Goal: Task Accomplishment & Management: Use online tool/utility

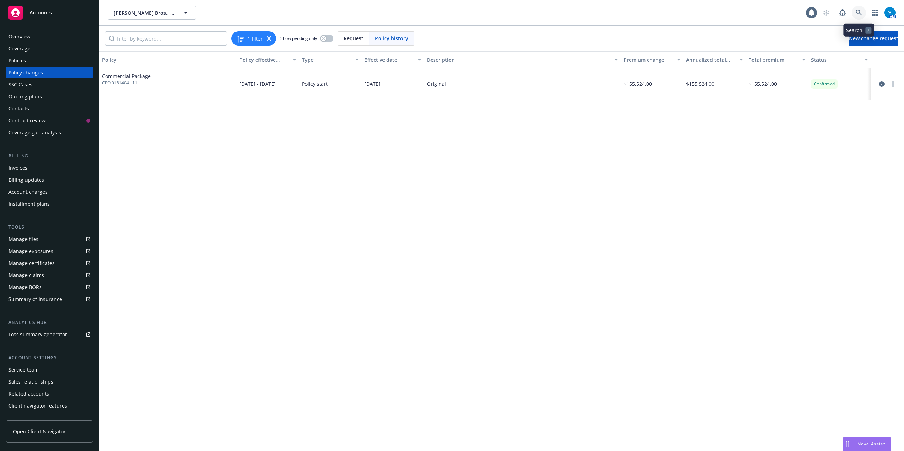
click at [859, 12] on icon at bounding box center [858, 13] width 6 height 6
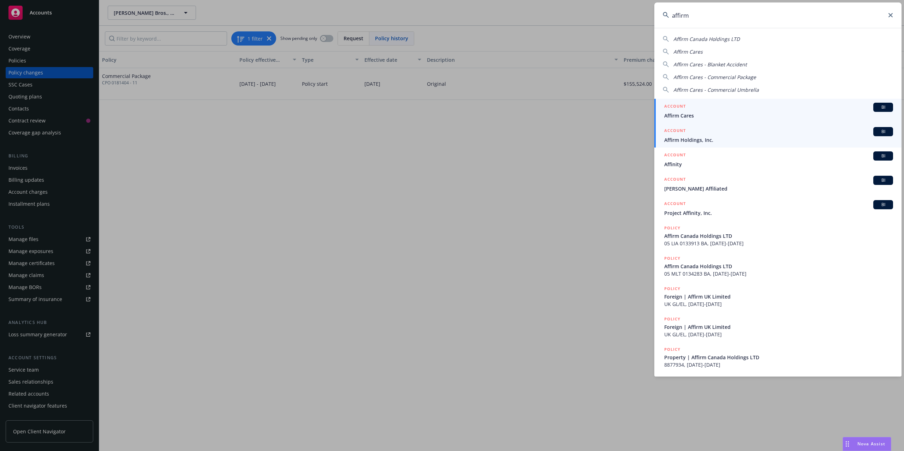
type input "affirm"
click at [713, 140] on span "Affirm Holdings, Inc." at bounding box center [778, 139] width 229 height 7
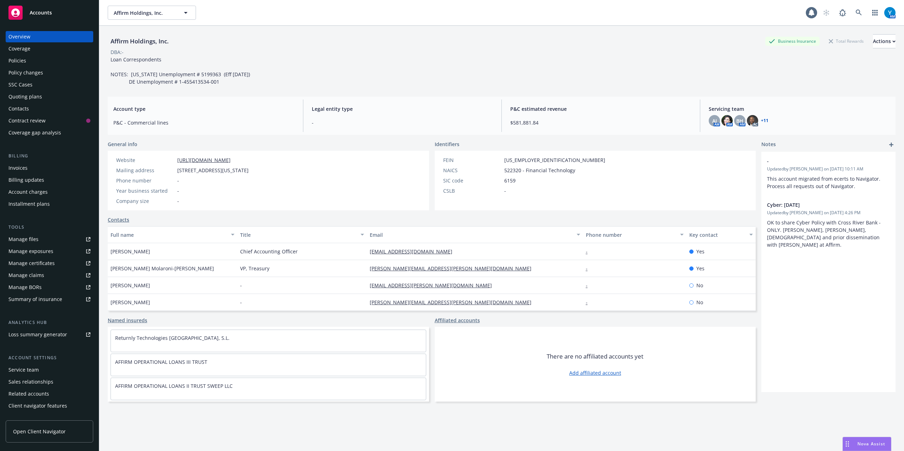
drag, startPoint x: 13, startPoint y: 169, endPoint x: 172, endPoint y: 166, distance: 158.9
click at [13, 170] on div "Invoices" at bounding box center [17, 167] width 19 height 11
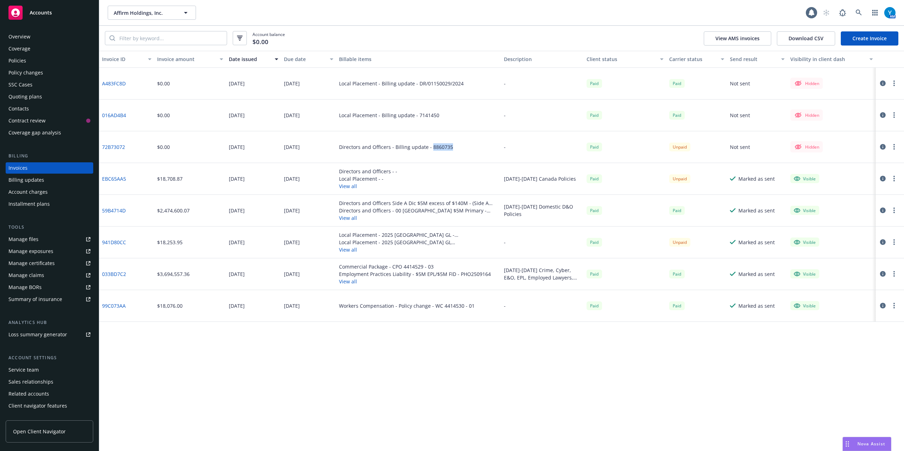
drag, startPoint x: 448, startPoint y: 149, endPoint x: 438, endPoint y: 145, distance: 10.8
click at [431, 147] on div "Directors and Officers - Billing update - 8860735" at bounding box center [396, 146] width 114 height 7
drag, startPoint x: 438, startPoint y: 145, endPoint x: 458, endPoint y: 139, distance: 19.9
click at [457, 134] on div "Directors and Officers - Billing update - 8860735" at bounding box center [418, 147] width 165 height 32
drag, startPoint x: 448, startPoint y: 147, endPoint x: 430, endPoint y: 147, distance: 18.4
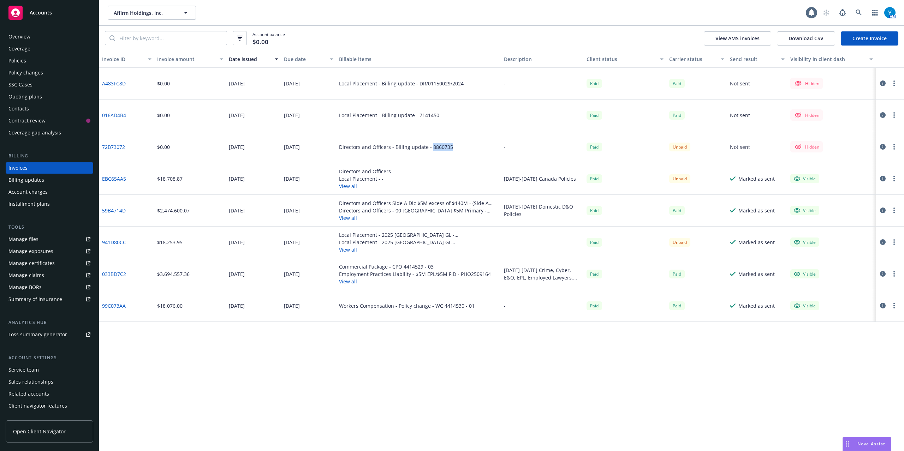
click at [430, 147] on div "Directors and Officers - Billing update - 8860735" at bounding box center [418, 147] width 165 height 32
copy div "8860735"
click at [19, 61] on div "Policies" at bounding box center [17, 60] width 18 height 11
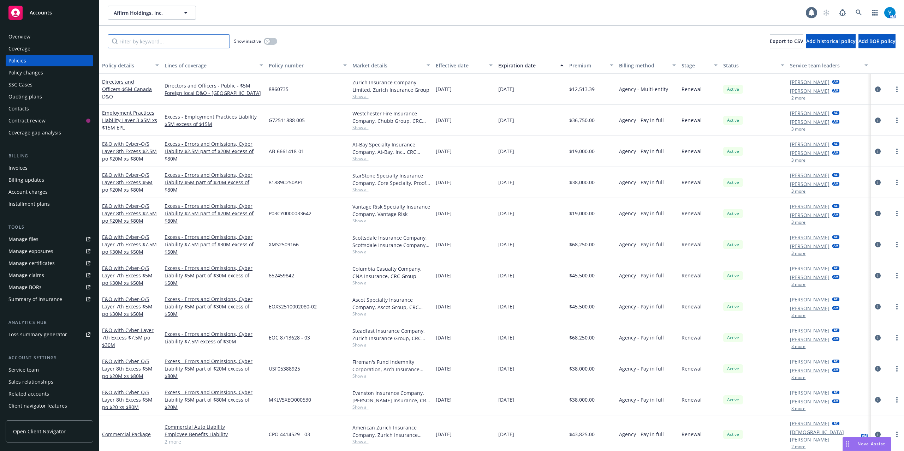
click at [147, 42] on input "Filter by keyword..." at bounding box center [169, 41] width 122 height 14
paste input "8860735"
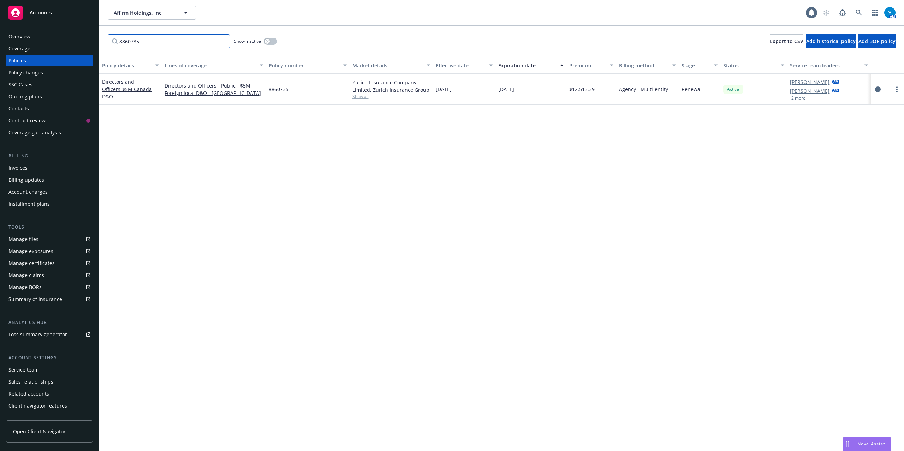
type input "8860735"
click at [25, 61] on div "Policies" at bounding box center [17, 60] width 18 height 11
click at [35, 168] on div "Invoices" at bounding box center [49, 167] width 82 height 11
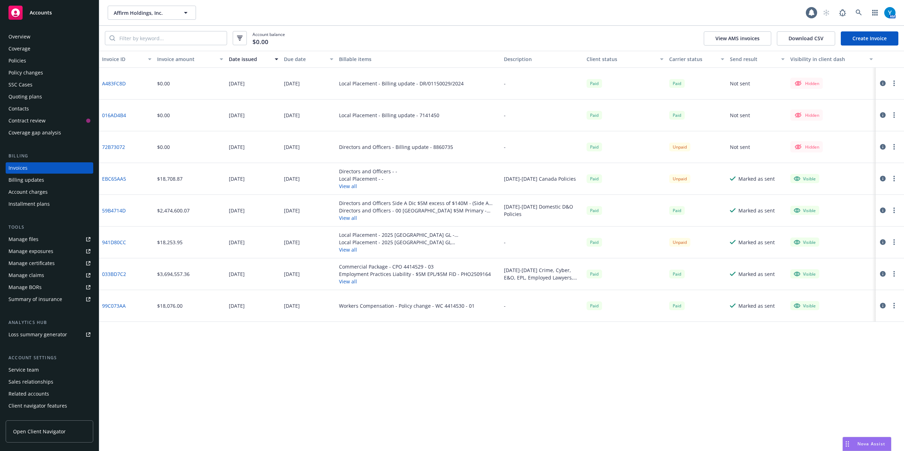
click at [882, 115] on icon "button" at bounding box center [883, 115] width 6 height 6
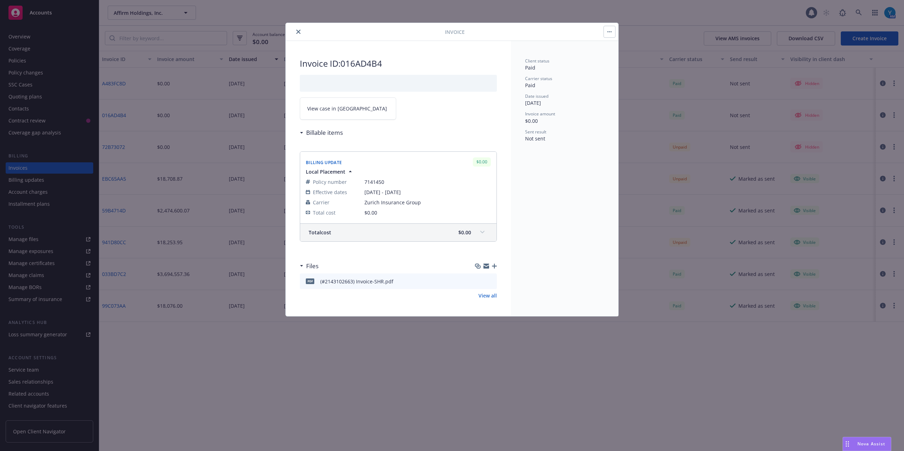
click at [490, 281] on icon "preview file" at bounding box center [490, 281] width 6 height 5
click at [330, 106] on span "View case in [GEOGRAPHIC_DATA]" at bounding box center [347, 108] width 80 height 7
click at [290, 30] on div at bounding box center [366, 32] width 156 height 8
click at [297, 31] on icon "close" at bounding box center [298, 32] width 4 height 4
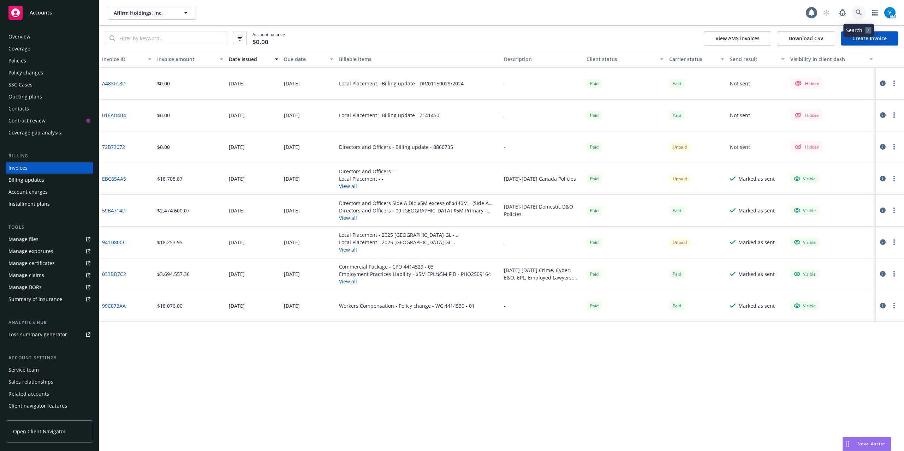
click at [858, 13] on icon at bounding box center [858, 13] width 6 height 6
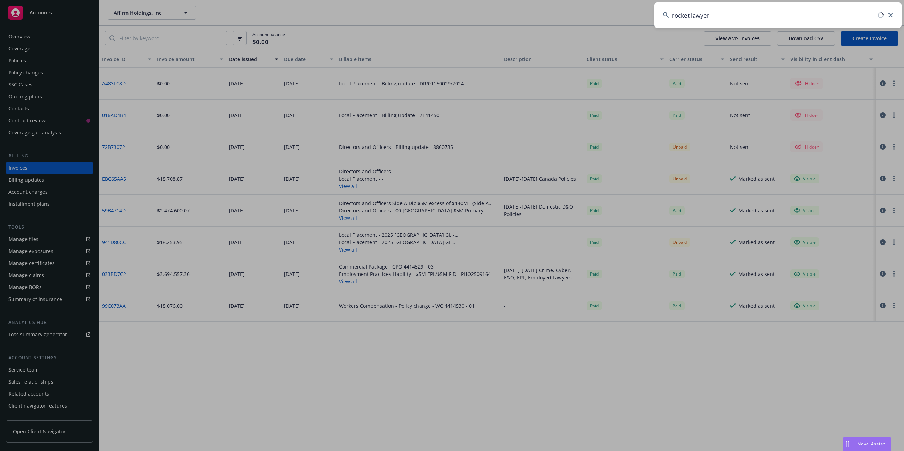
type input "rocket lawyer"
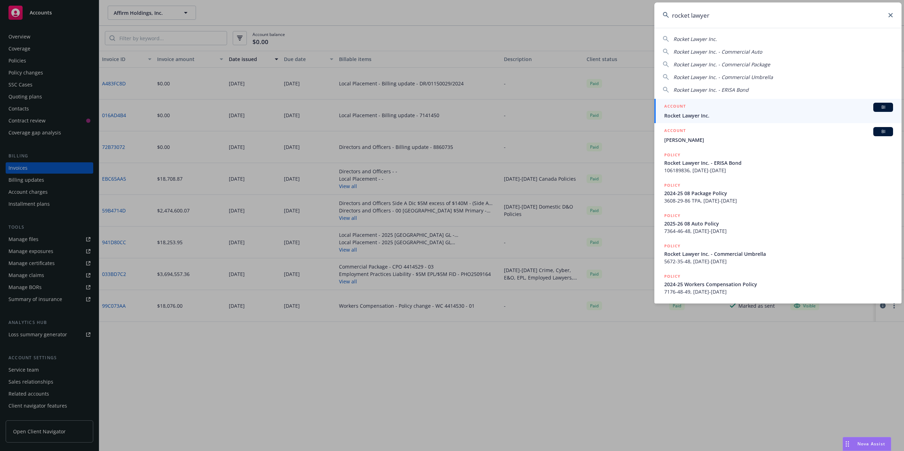
click at [721, 108] on div "ACCOUNT BI" at bounding box center [778, 107] width 229 height 9
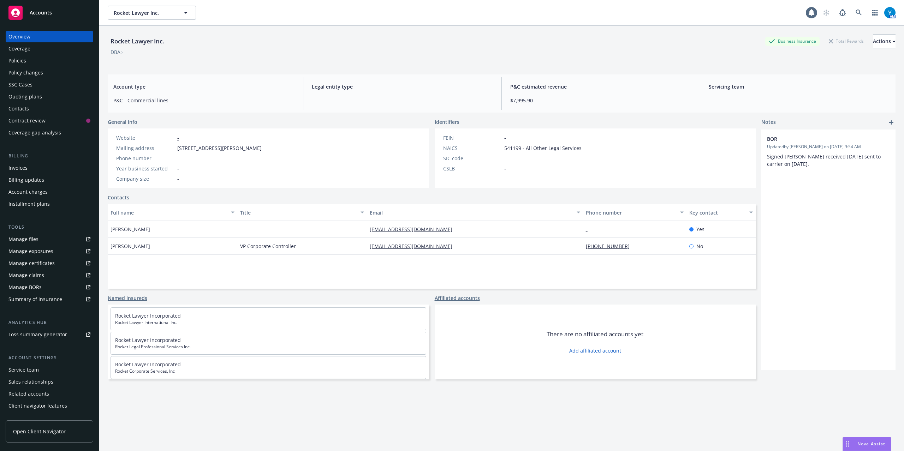
click at [26, 67] on div "Policy changes" at bounding box center [25, 72] width 35 height 11
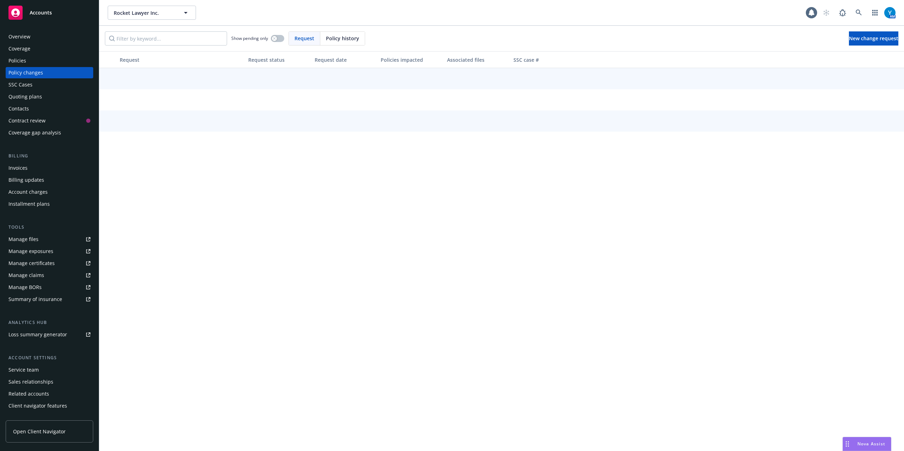
click at [28, 61] on div "Policies" at bounding box center [49, 60] width 82 height 11
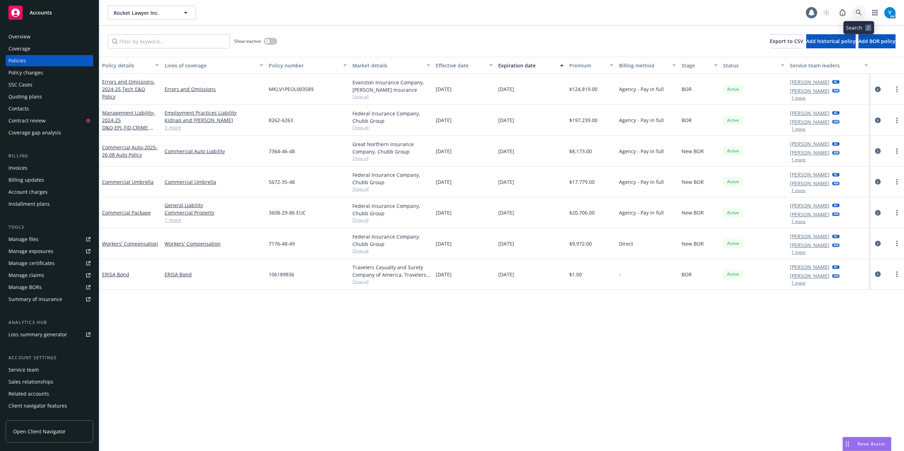
click at [857, 12] on icon at bounding box center [858, 13] width 6 height 6
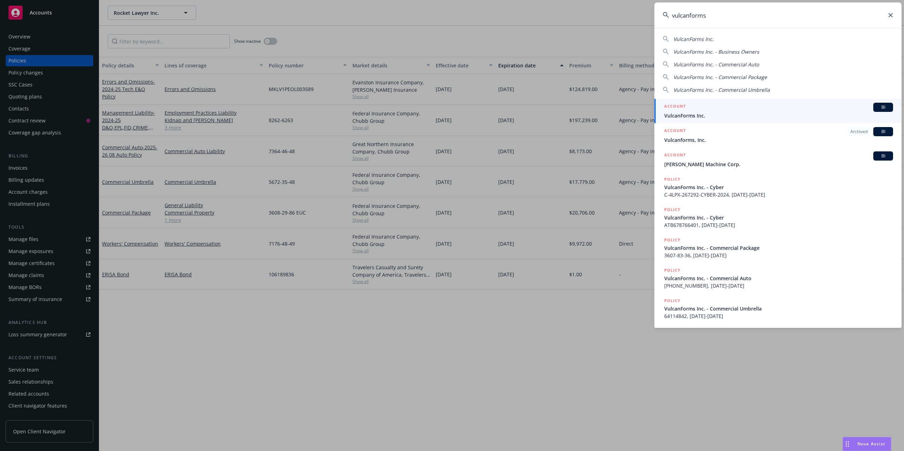
type input "vulcanforms"
click at [684, 113] on span "VulcanForms Inc." at bounding box center [778, 115] width 229 height 7
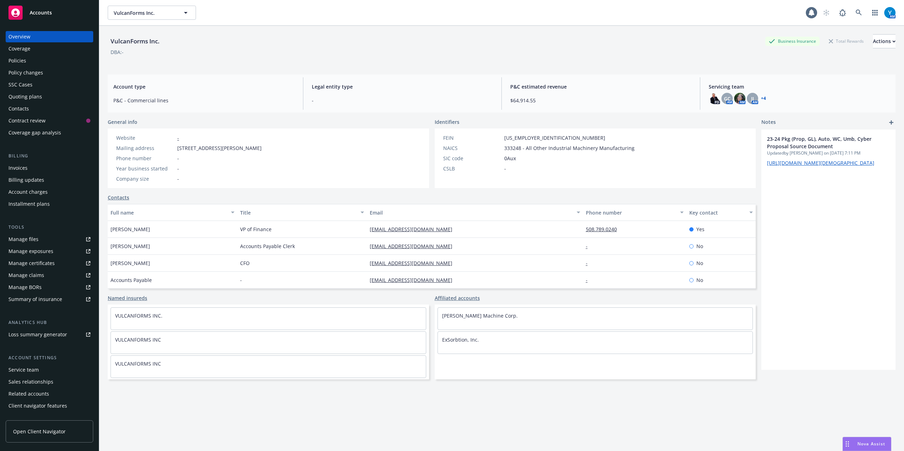
click at [30, 59] on div "Policies" at bounding box center [49, 60] width 82 height 11
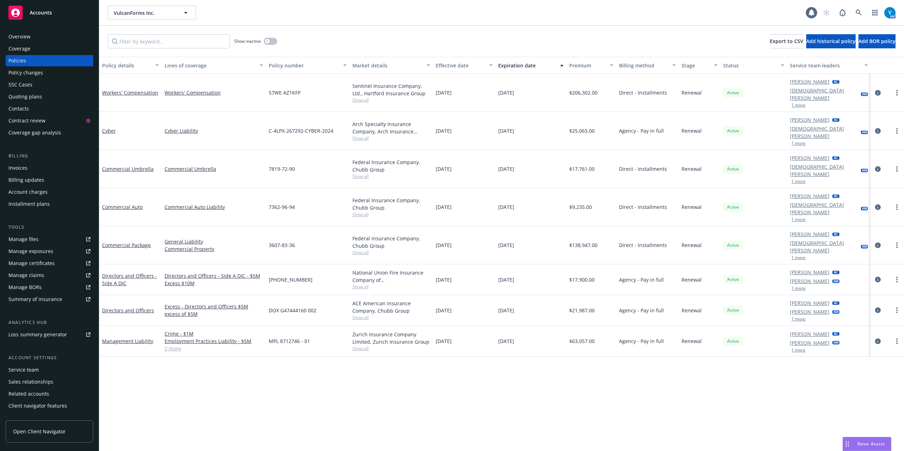
click at [25, 240] on div "Manage files" at bounding box center [23, 239] width 30 height 11
click at [861, 13] on icon at bounding box center [858, 13] width 6 height 6
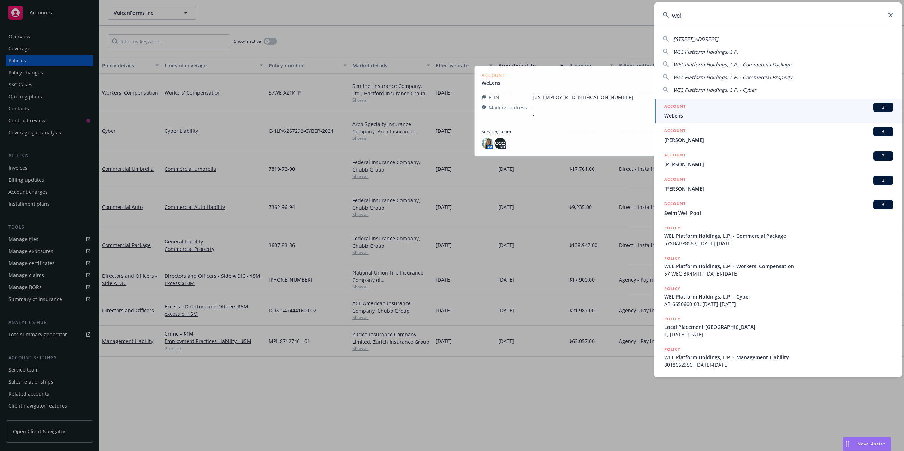
click at [711, 49] on span "WEL Platform Holdings, L.P." at bounding box center [705, 51] width 65 height 7
type input "WEL Platform Holdings, L.P."
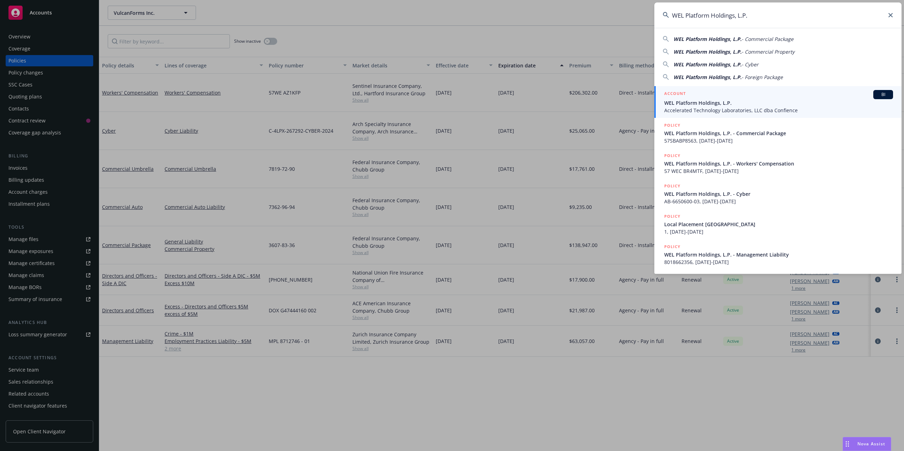
click at [722, 99] on span "WEL Platform Holdings, L.P." at bounding box center [778, 102] width 229 height 7
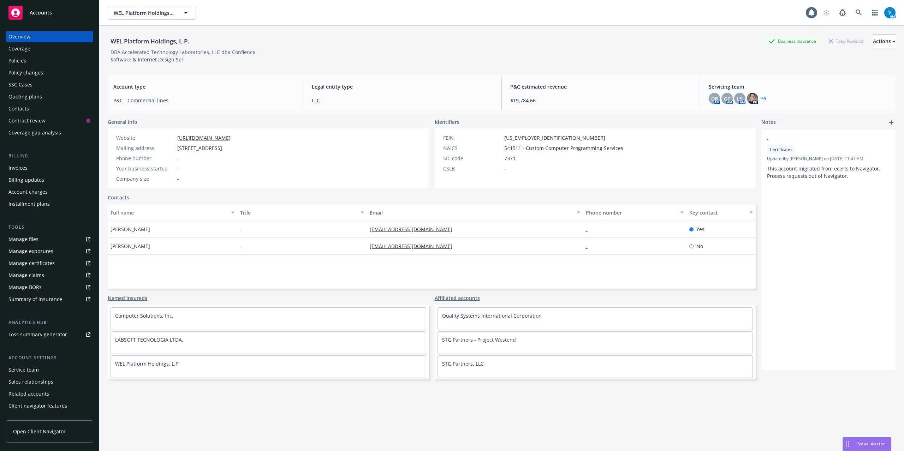
click at [23, 64] on div "Policies" at bounding box center [17, 60] width 18 height 11
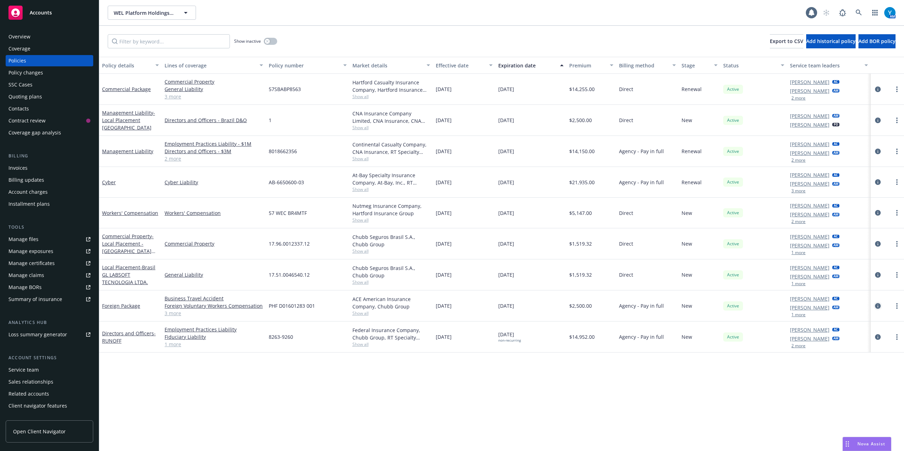
click at [878, 304] on icon "circleInformation" at bounding box center [878, 306] width 6 height 6
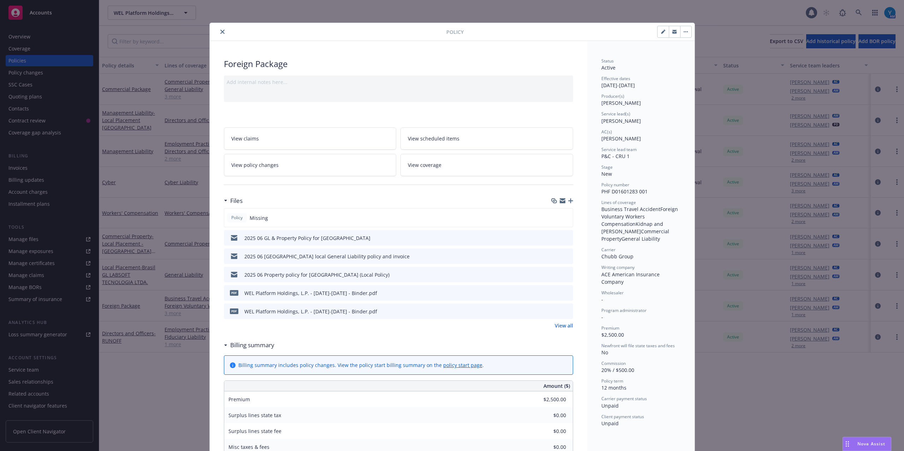
click at [220, 34] on button "close" at bounding box center [222, 32] width 8 height 8
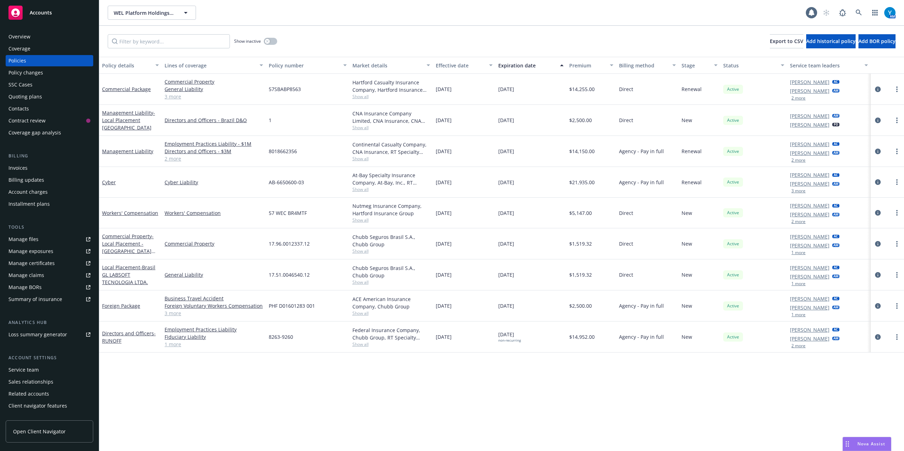
click at [20, 171] on div "Invoices" at bounding box center [17, 167] width 19 height 11
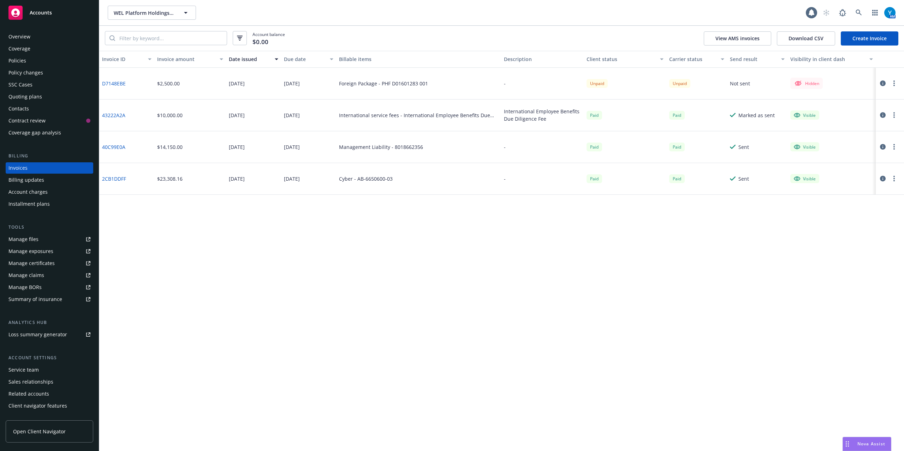
click at [890, 84] on button "button" at bounding box center [894, 83] width 8 height 8
click at [843, 141] on link "Make it visible in client dash" at bounding box center [853, 140] width 90 height 14
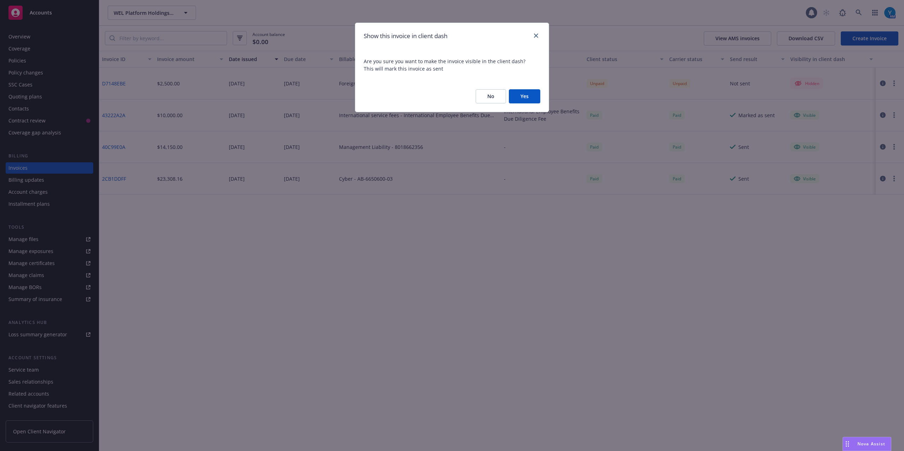
click at [532, 91] on button "Yes" at bounding box center [524, 96] width 31 height 14
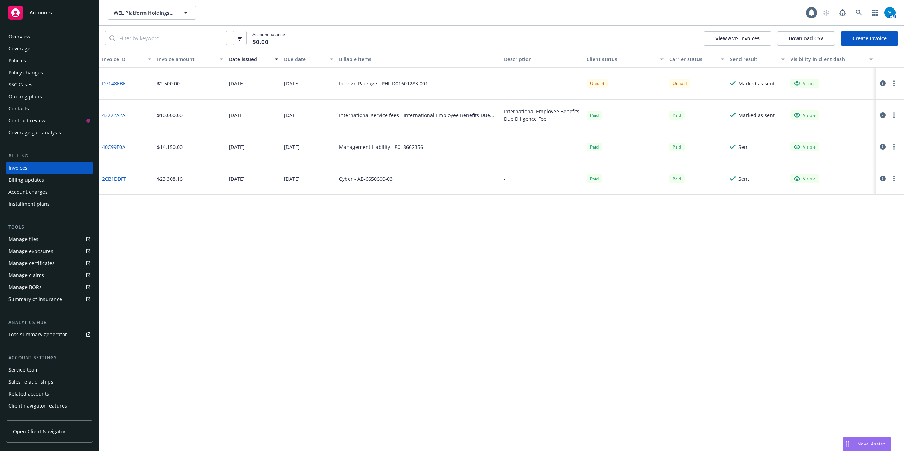
click at [485, 239] on div "Invoice ID Invoice amount Date issued Due date Billable items Description Clien…" at bounding box center [501, 251] width 805 height 400
click at [896, 84] on button "button" at bounding box center [894, 83] width 8 height 8
click at [839, 153] on link "Send invoice" at bounding box center [853, 154] width 90 height 14
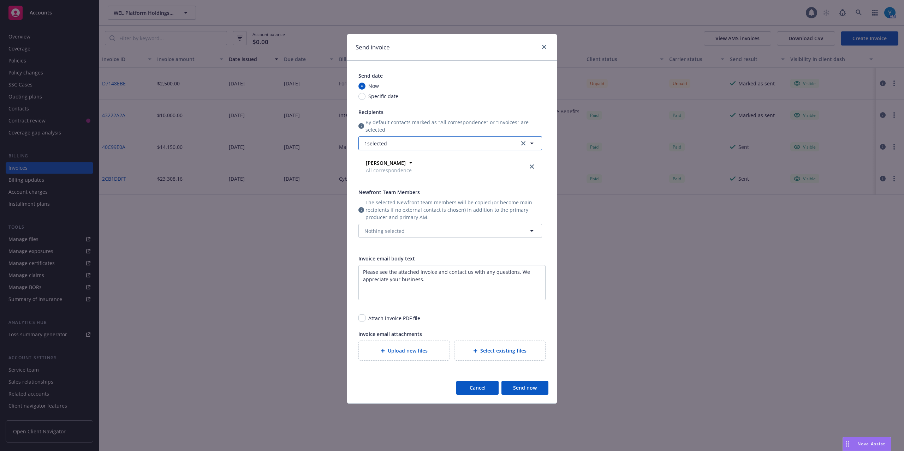
click at [413, 146] on button "1 selected" at bounding box center [450, 143] width 184 height 14
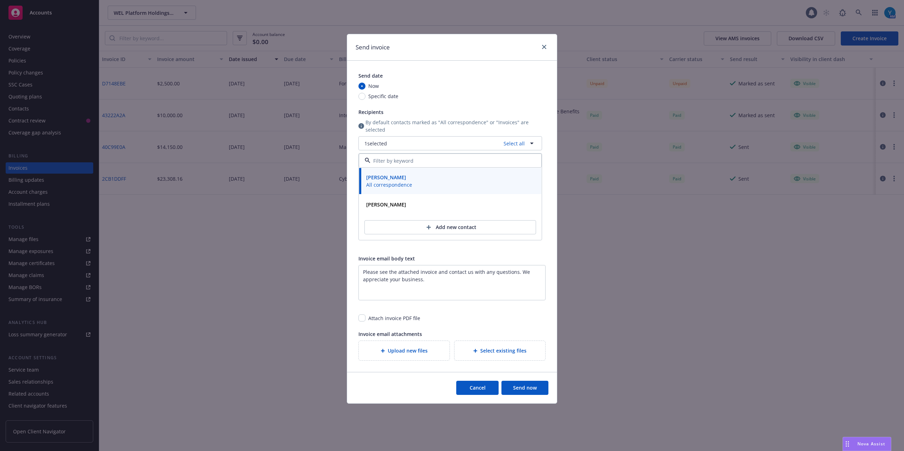
click at [458, 61] on div "Send invoice Send date Now Specific date Recipients By default contacts marked …" at bounding box center [452, 219] width 210 height 370
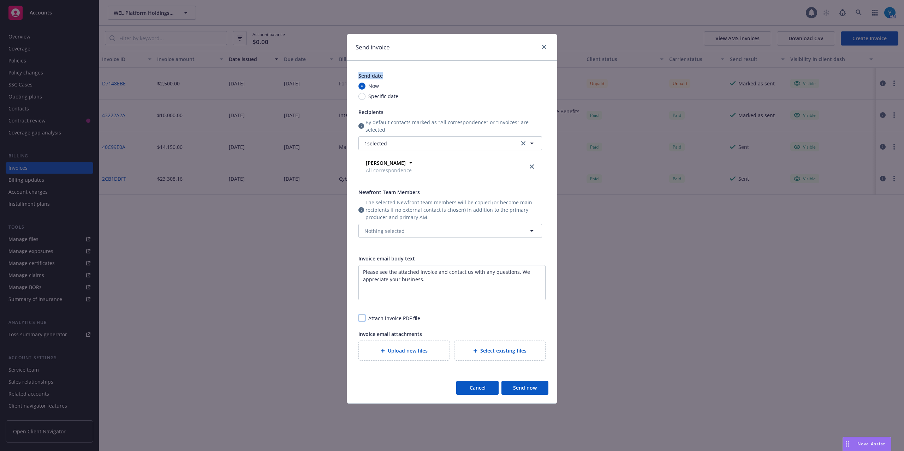
click at [360, 318] on input "checkbox" at bounding box center [361, 318] width 7 height 7
checkbox input "true"
click at [521, 390] on button "Send now" at bounding box center [524, 388] width 47 height 14
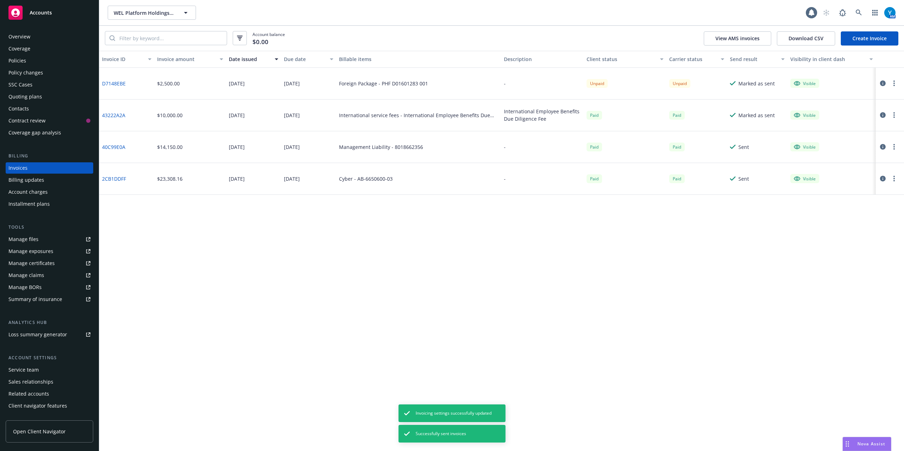
click at [20, 58] on div "Policies" at bounding box center [17, 60] width 18 height 11
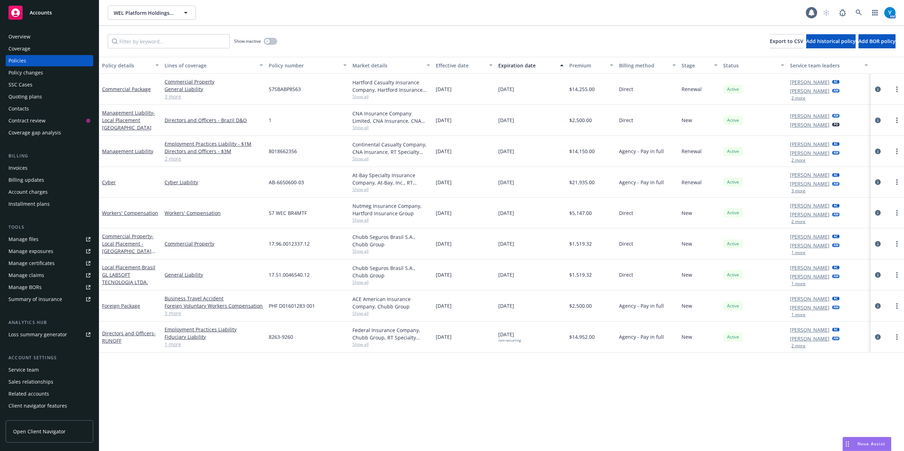
click at [16, 60] on div "Policies" at bounding box center [17, 60] width 18 height 11
click at [153, 41] on input "Filter by keyword..." at bounding box center [169, 41] width 122 height 14
paste input "PHFD01601283 001"
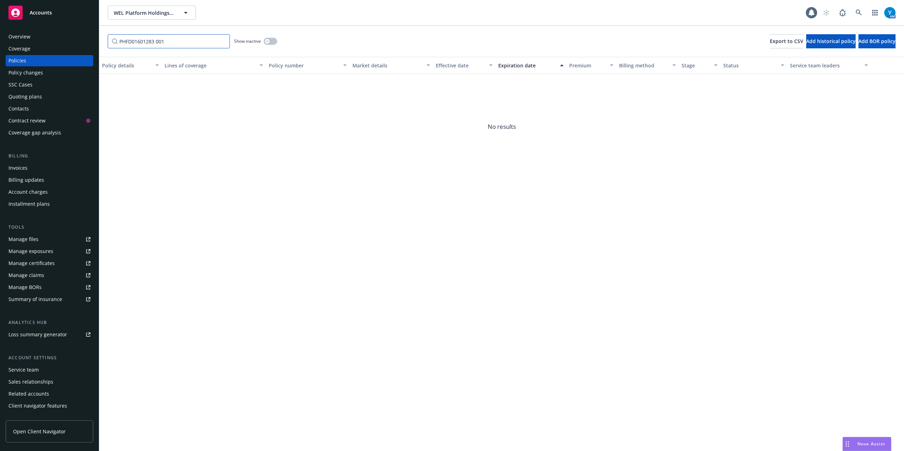
click at [157, 42] on input "PHFD01601283 001" at bounding box center [169, 41] width 122 height 14
click at [157, 41] on input "PHFD01601283 001" at bounding box center [169, 41] width 122 height 14
drag, startPoint x: 167, startPoint y: 40, endPoint x: 153, endPoint y: 40, distance: 14.1
click at [153, 40] on input "PHFD01601283001" at bounding box center [169, 41] width 122 height 14
type input "PHFD0160128"
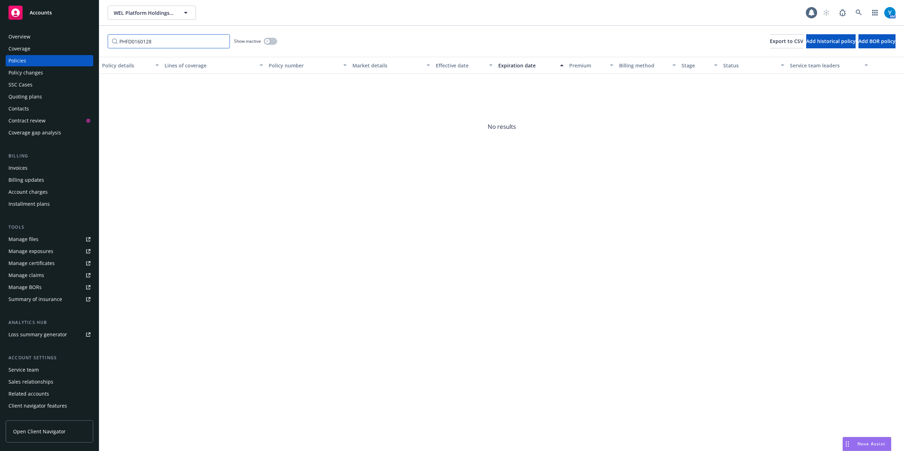
drag, startPoint x: 176, startPoint y: 43, endPoint x: 79, endPoint y: 43, distance: 96.7
click at [79, 43] on div "Accounts Overview Coverage Policies Policy changes SSC Cases Quoting plans Cont…" at bounding box center [452, 225] width 904 height 451
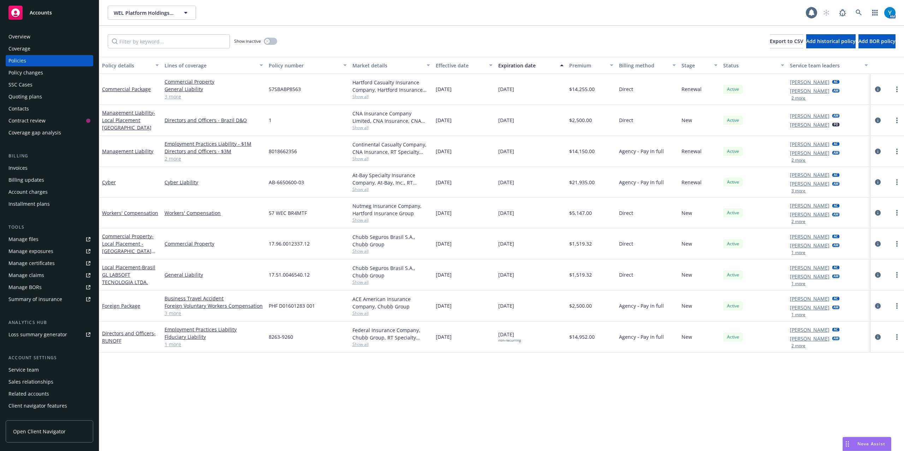
click at [879, 305] on icon "circleInformation" at bounding box center [878, 306] width 6 height 6
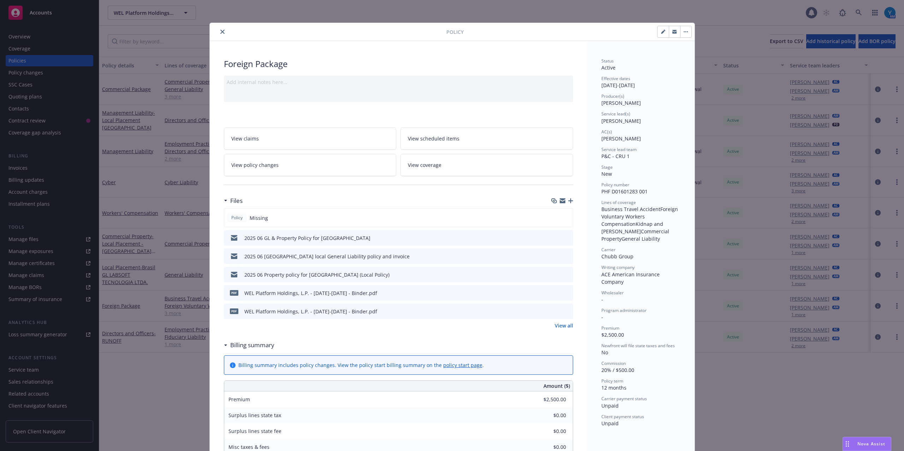
scroll to position [21, 0]
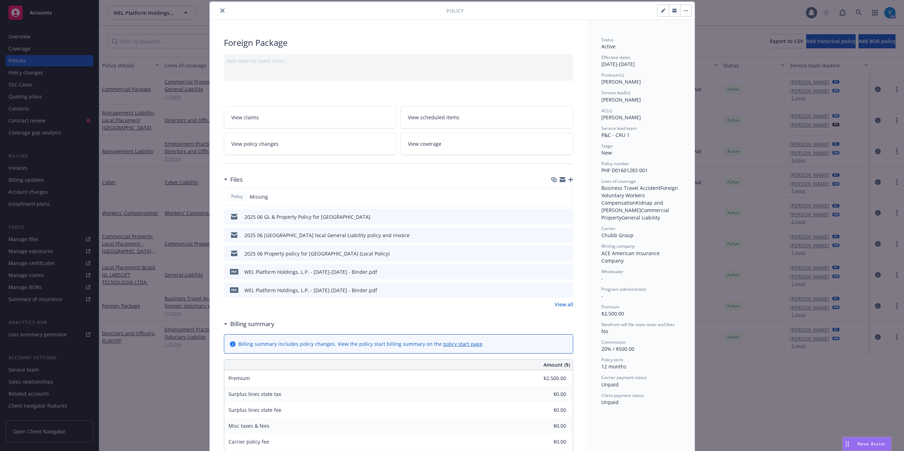
click at [568, 181] on icon "button" at bounding box center [570, 179] width 5 height 5
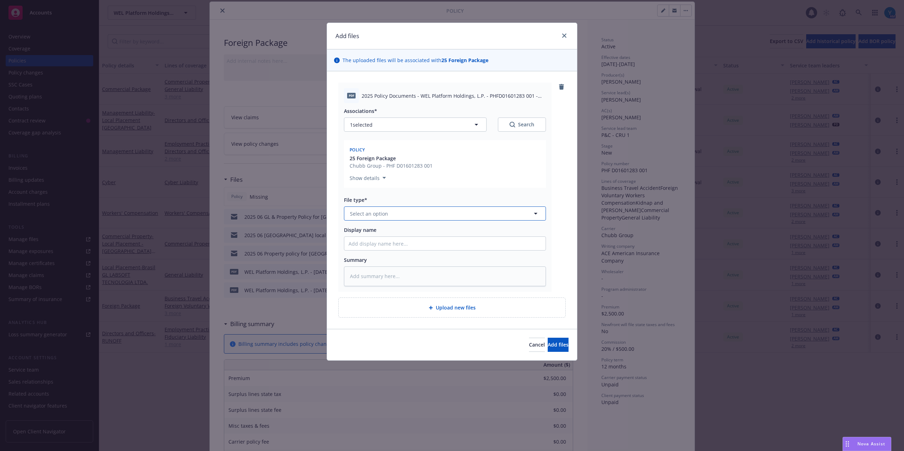
click at [388, 214] on button "Select an option" at bounding box center [445, 214] width 202 height 14
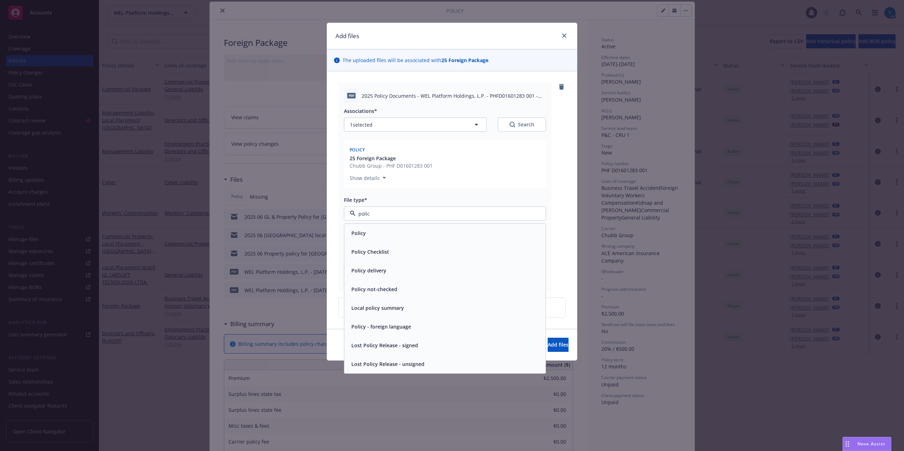
type input "policy"
click at [430, 235] on div "Policy" at bounding box center [444, 233] width 193 height 10
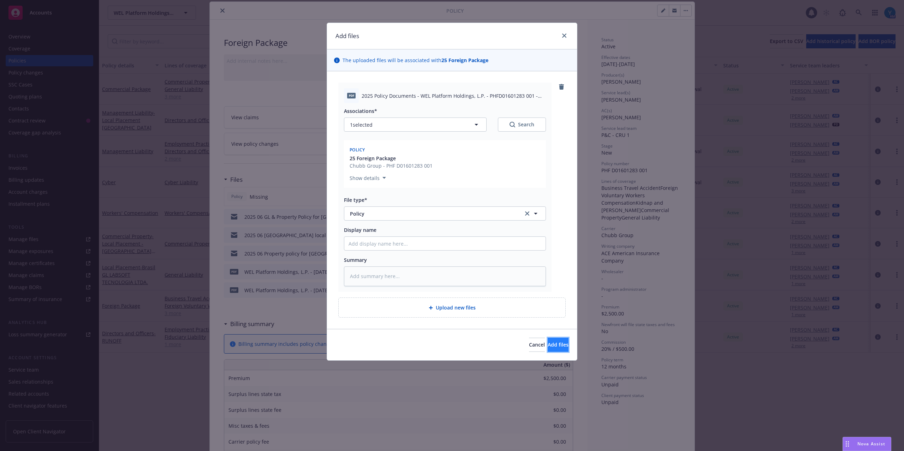
click at [548, 347] on span "Add files" at bounding box center [558, 344] width 21 height 7
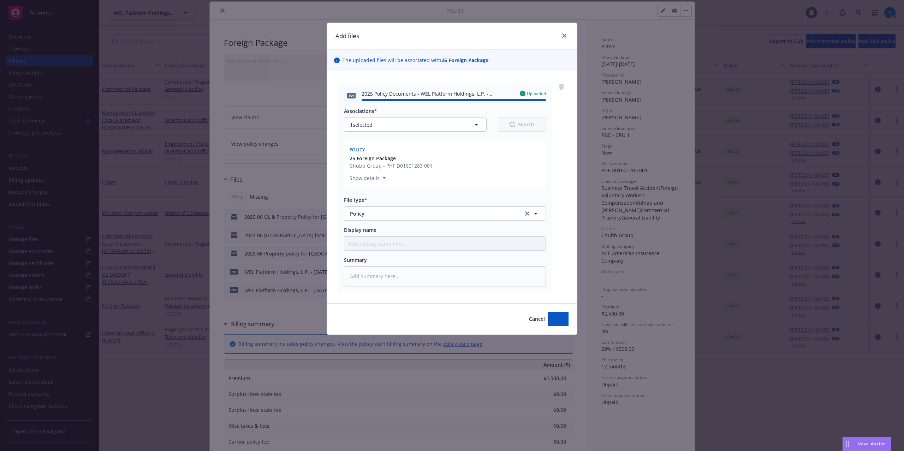
type textarea "x"
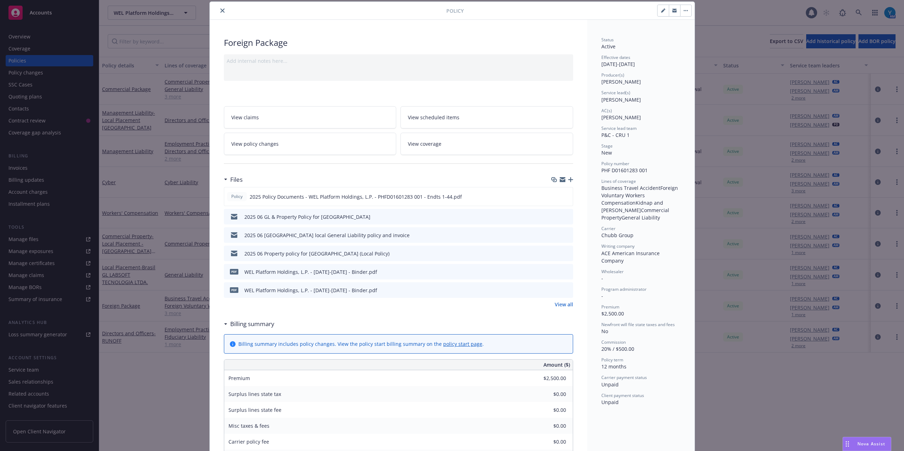
click at [220, 9] on icon "close" at bounding box center [222, 10] width 4 height 4
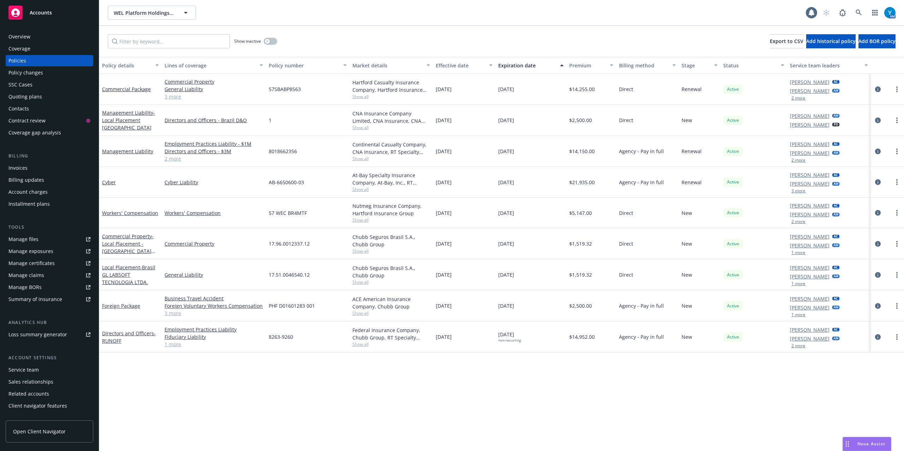
click at [38, 36] on div "Overview" at bounding box center [49, 36] width 82 height 11
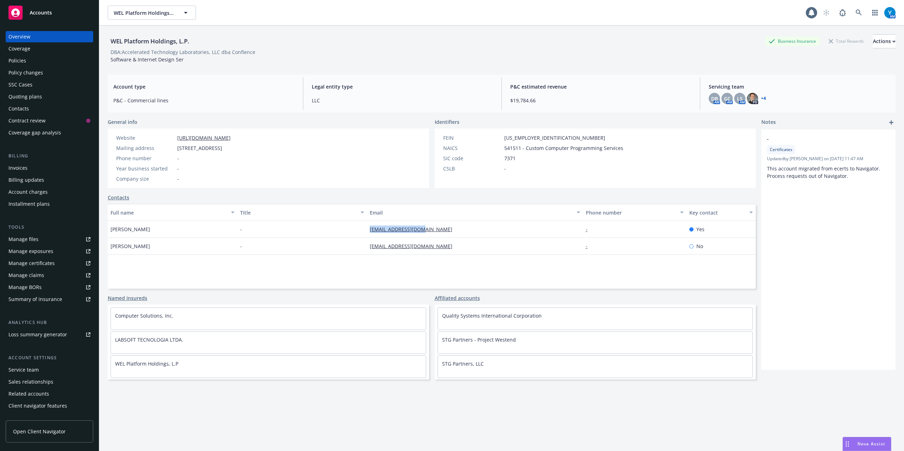
drag, startPoint x: 426, startPoint y: 233, endPoint x: 359, endPoint y: 229, distance: 66.8
click at [359, 229] on div "[PERSON_NAME] - [EMAIL_ADDRESS][DOMAIN_NAME] - Yes" at bounding box center [432, 229] width 648 height 17
drag, startPoint x: 377, startPoint y: 226, endPoint x: 324, endPoint y: 208, distance: 56.7
click at [324, 208] on button "Title" at bounding box center [302, 212] width 130 height 17
copy div "[EMAIL_ADDRESS][DOMAIN_NAME]"
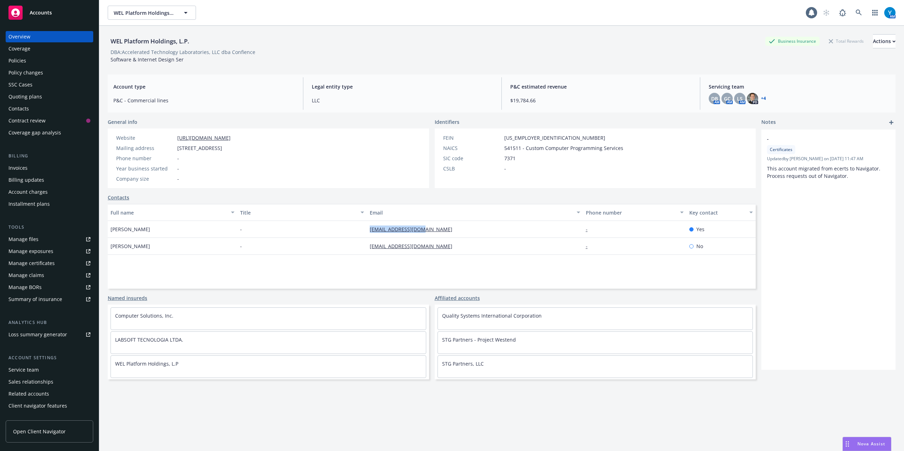
drag, startPoint x: 19, startPoint y: 61, endPoint x: 32, endPoint y: 62, distance: 13.5
click at [19, 61] on div "Policies" at bounding box center [17, 60] width 18 height 11
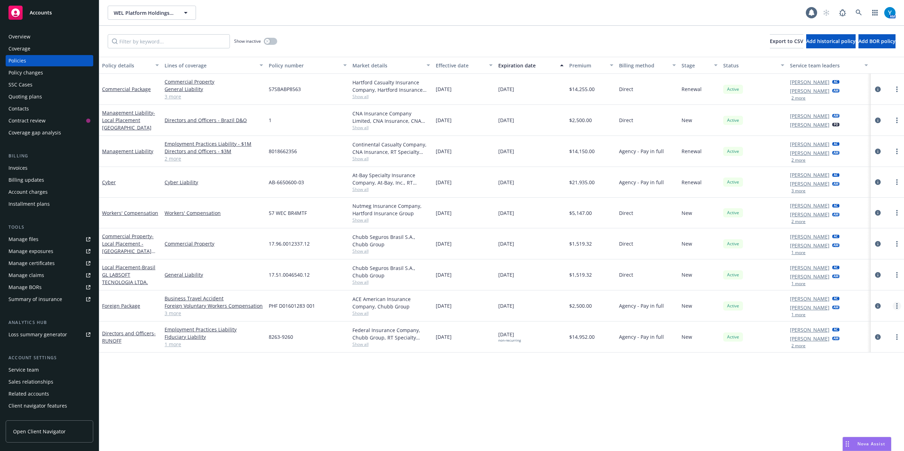
click at [897, 306] on circle "more" at bounding box center [896, 305] width 1 height 1
click at [857, 403] on link "Copy logging email" at bounding box center [859, 405] width 83 height 14
click at [42, 42] on div "Overview Coverage Policies Policy changes SSC Cases Quoting plans Contacts Cont…" at bounding box center [50, 84] width 88 height 107
click at [54, 36] on div "Overview" at bounding box center [49, 36] width 82 height 11
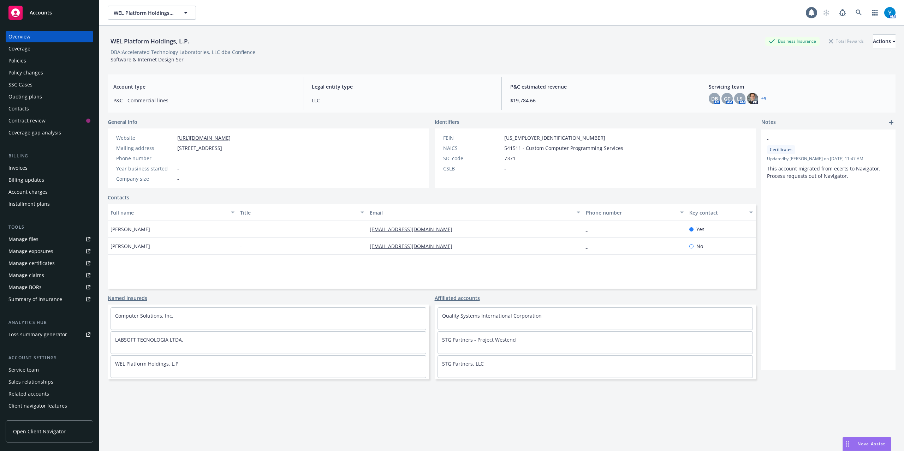
click at [20, 59] on div "Policies" at bounding box center [17, 60] width 18 height 11
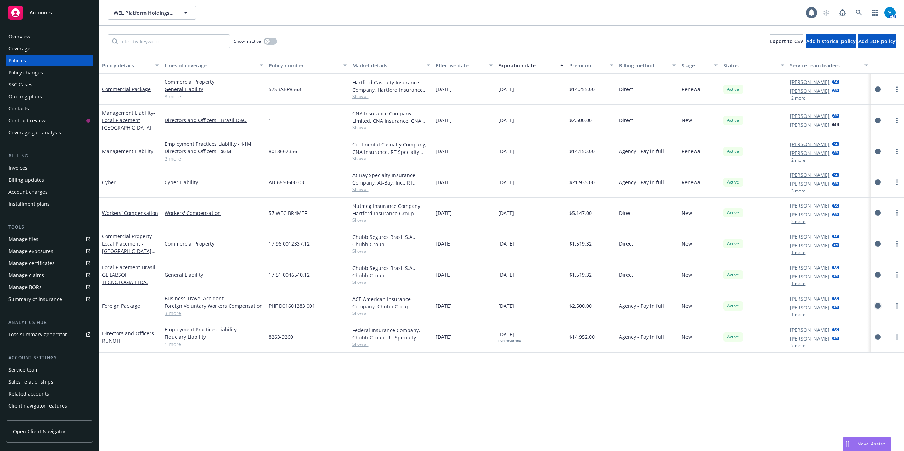
click at [877, 305] on icon "circleInformation" at bounding box center [878, 306] width 6 height 6
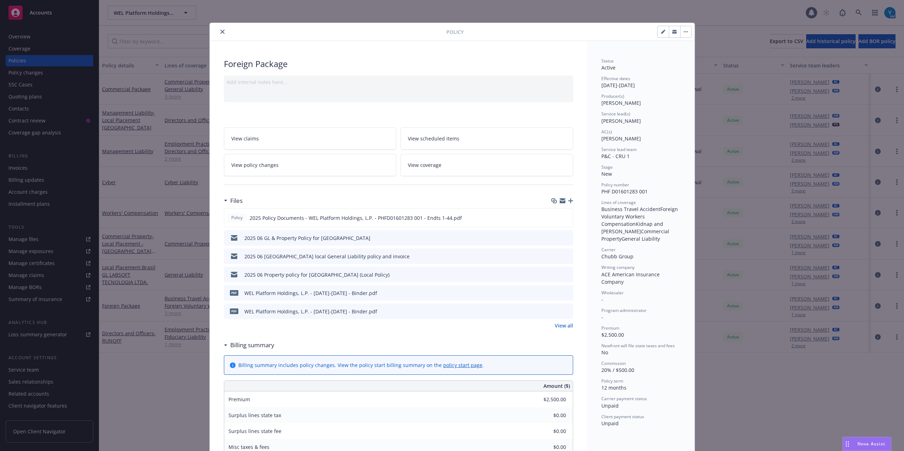
scroll to position [21, 0]
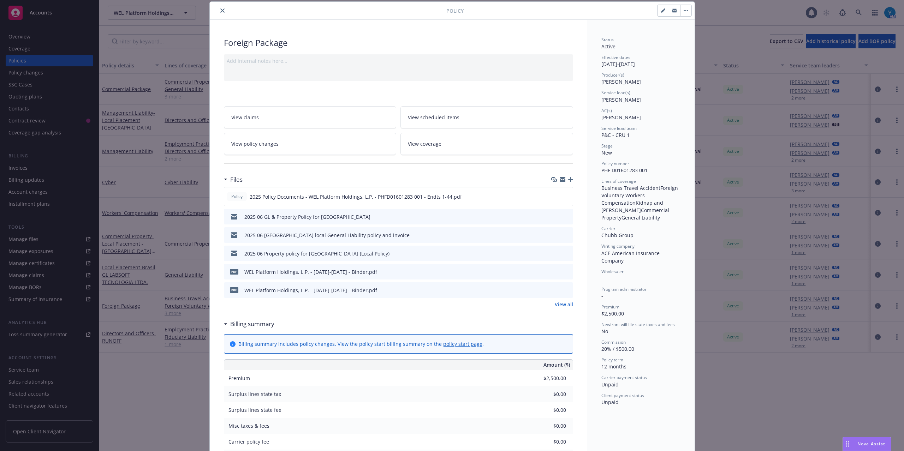
drag, startPoint x: 219, startPoint y: 12, endPoint x: 222, endPoint y: 14, distance: 4.1
click at [220, 12] on icon "close" at bounding box center [222, 10] width 4 height 4
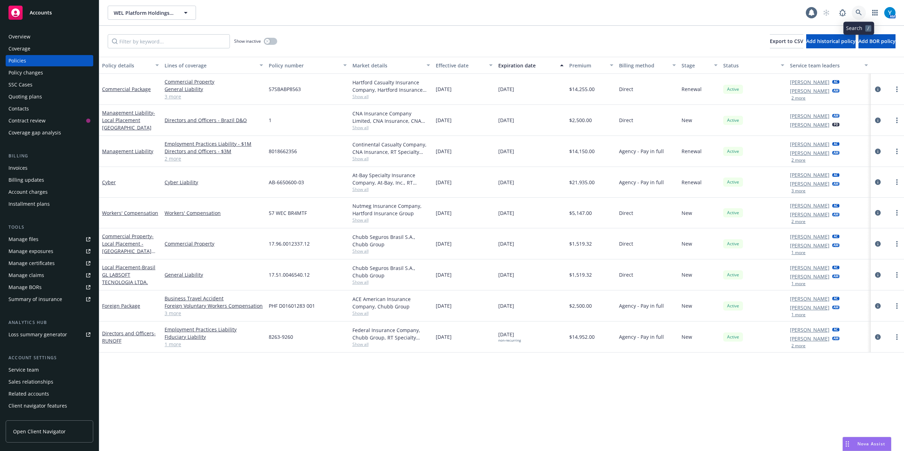
click at [864, 9] on link at bounding box center [859, 13] width 14 height 14
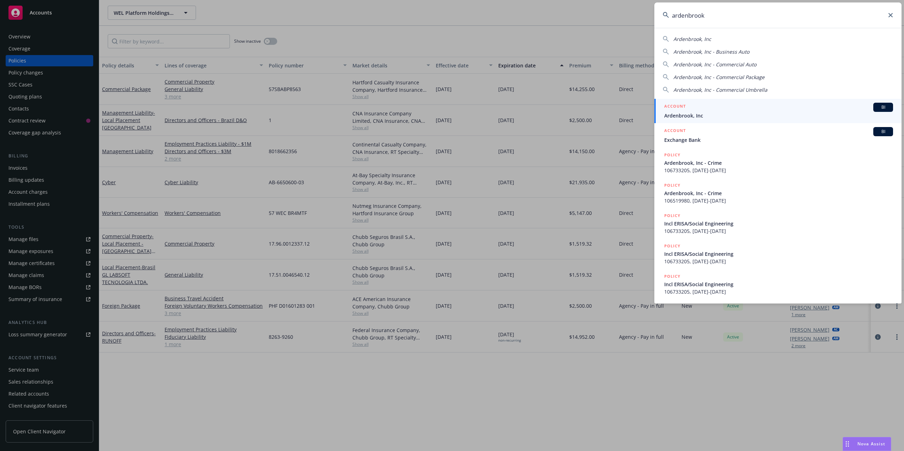
type input "ardenbrook"
click at [729, 109] on div "ACCOUNT BI" at bounding box center [778, 107] width 229 height 9
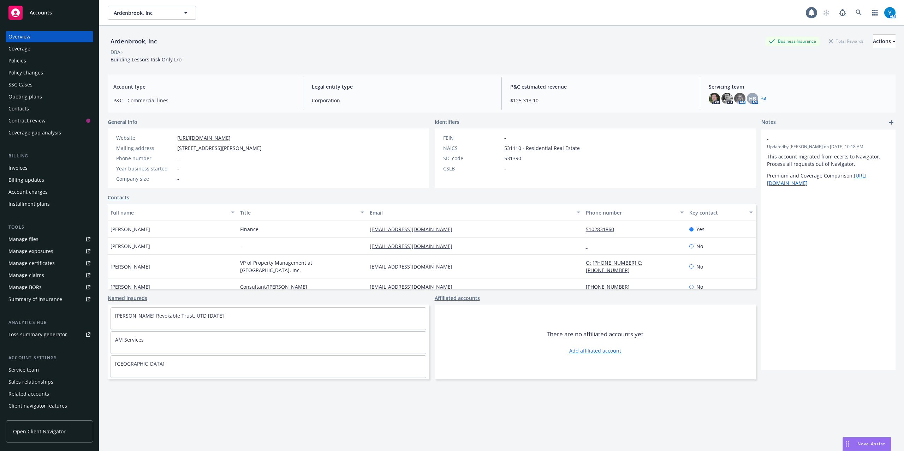
click at [23, 61] on div "Policies" at bounding box center [17, 60] width 18 height 11
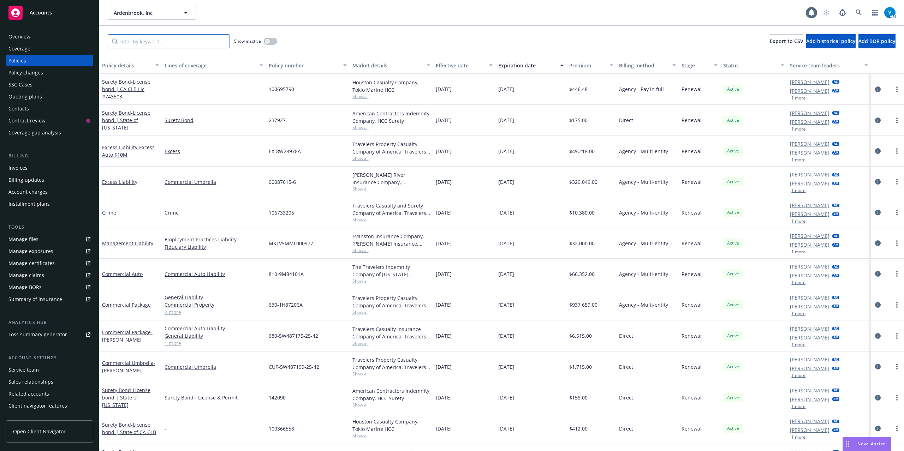
click at [167, 45] on input "Filter by keyword..." at bounding box center [169, 41] width 122 height 14
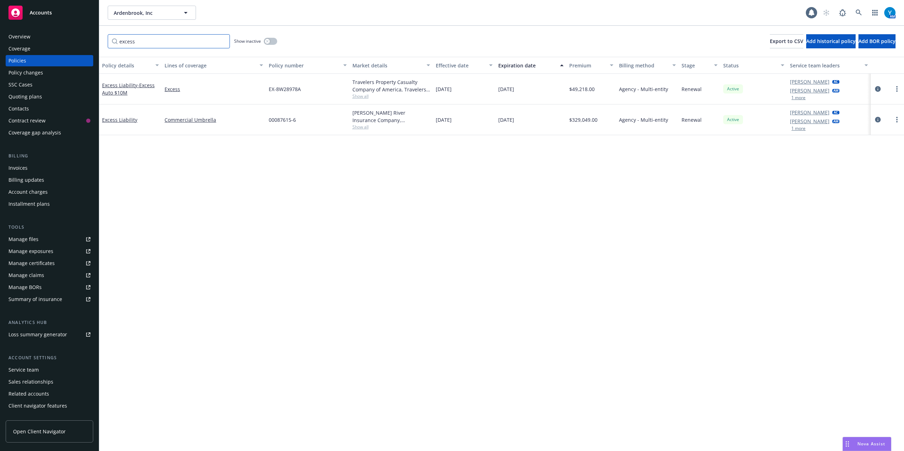
type input "excess"
click at [28, 88] on div "SSC Cases" at bounding box center [20, 84] width 24 height 11
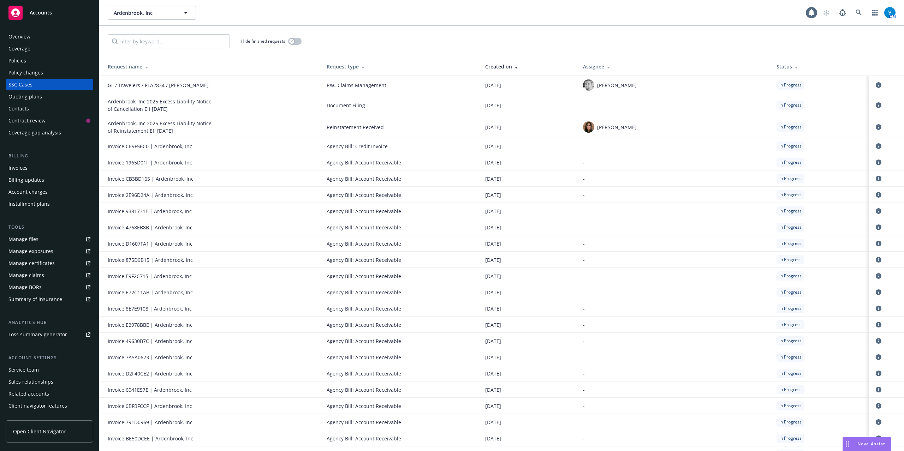
click at [527, 64] on div "Created on" at bounding box center [528, 66] width 86 height 7
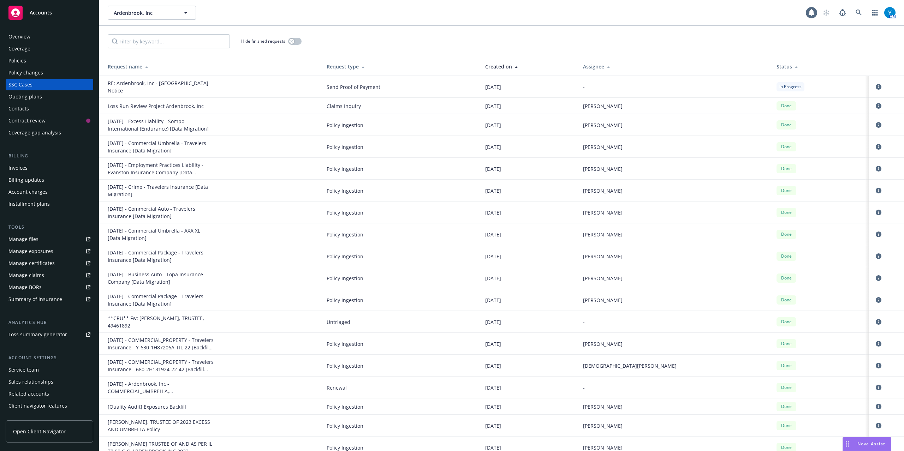
click at [531, 67] on div "Created on" at bounding box center [528, 66] width 86 height 7
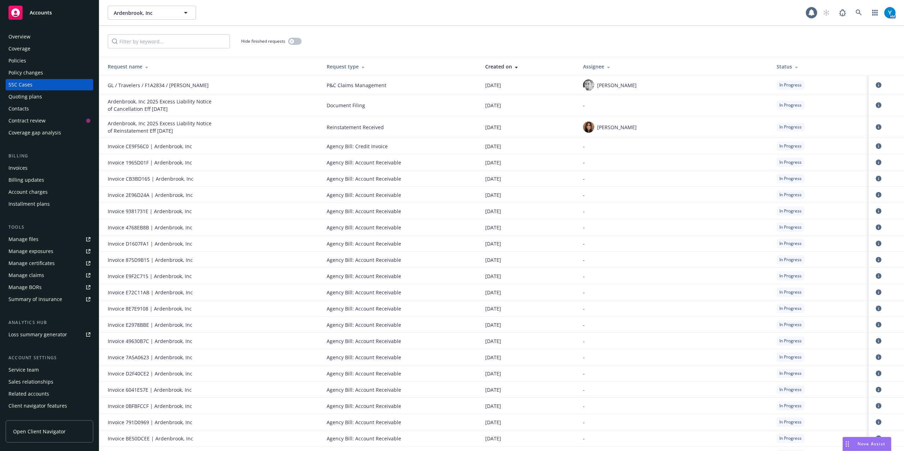
click at [177, 109] on div "Ardenbrook, Inc 2025 Excess Liability Notice of Cancellation Eff [DATE]" at bounding box center [161, 105] width 106 height 15
click at [876, 104] on icon "circleInformation" at bounding box center [879, 105] width 6 height 6
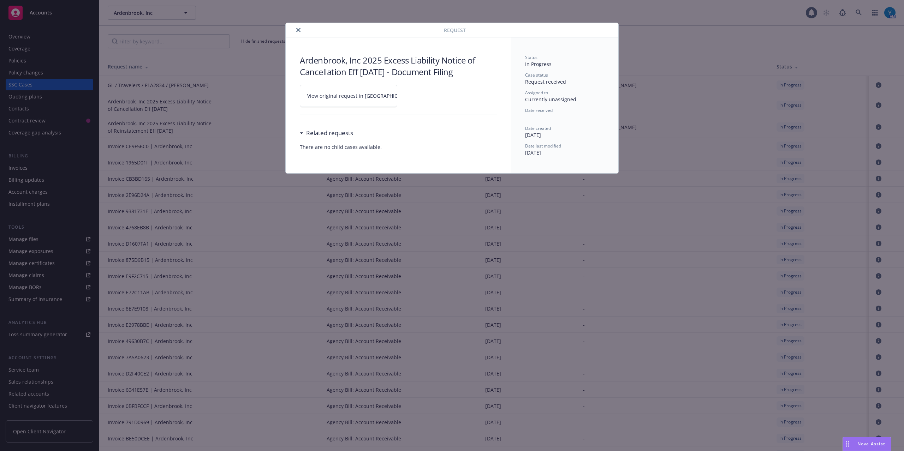
click at [344, 99] on span "View original request in [GEOGRAPHIC_DATA]" at bounding box center [360, 95] width 107 height 7
click at [296, 31] on icon "close" at bounding box center [298, 30] width 4 height 4
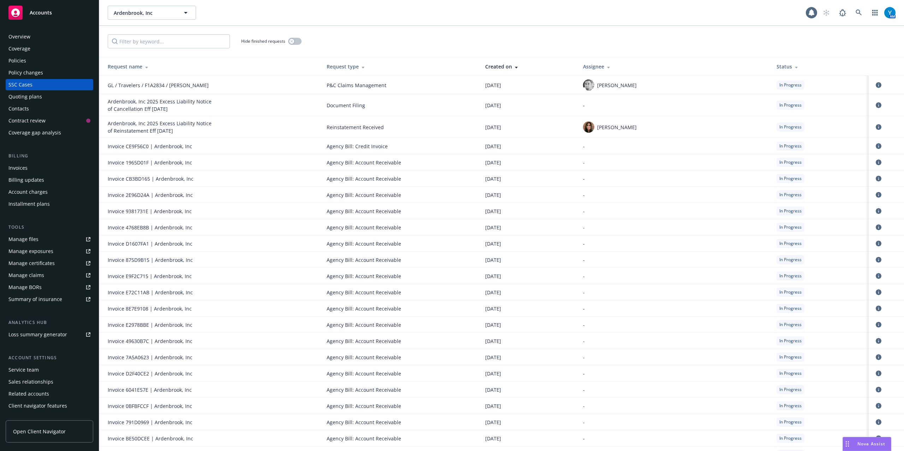
drag, startPoint x: 27, startPoint y: 61, endPoint x: 61, endPoint y: 58, distance: 34.4
click at [26, 61] on div "Policies" at bounding box center [49, 60] width 82 height 11
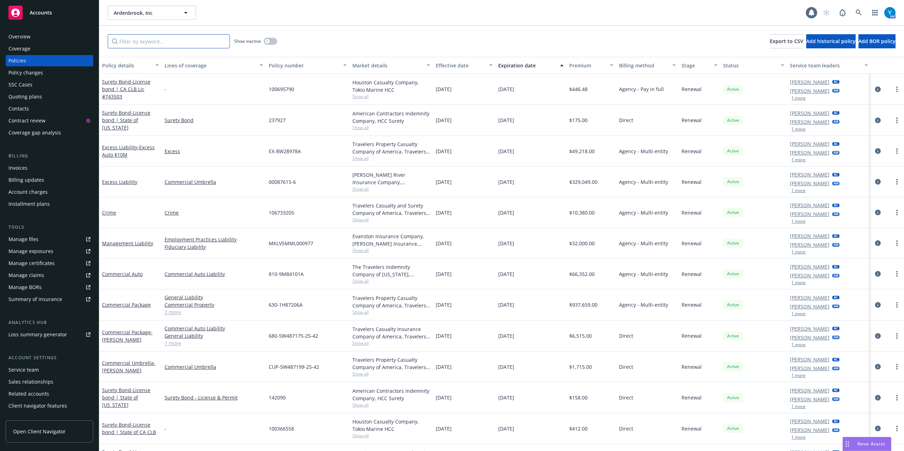
click at [157, 39] on input "Filter by keyword..." at bounding box center [169, 41] width 122 height 14
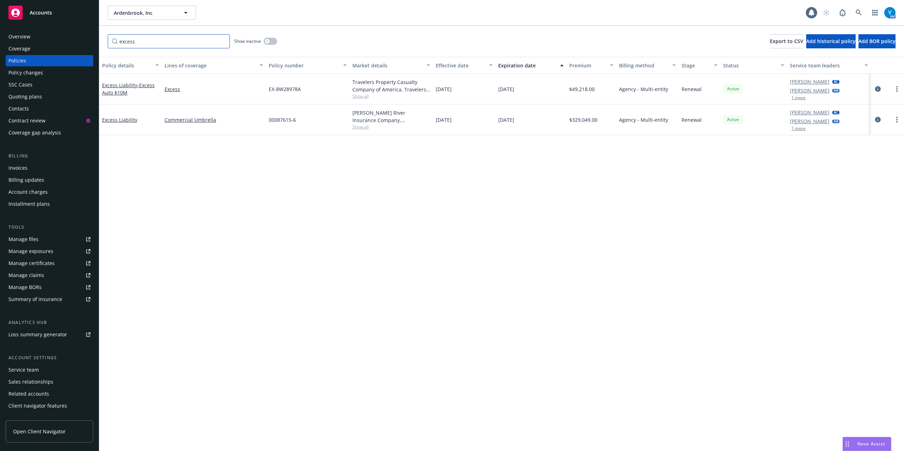
type input "excess"
drag, startPoint x: 307, startPoint y: 89, endPoint x: 279, endPoint y: 89, distance: 28.2
click at [269, 90] on div "EX-8W28978A" at bounding box center [307, 89] width 83 height 31
copy span "EX-8W28978A"
click at [880, 88] on icon "circleInformation" at bounding box center [878, 89] width 6 height 6
